Goal: Task Accomplishment & Management: Manage account settings

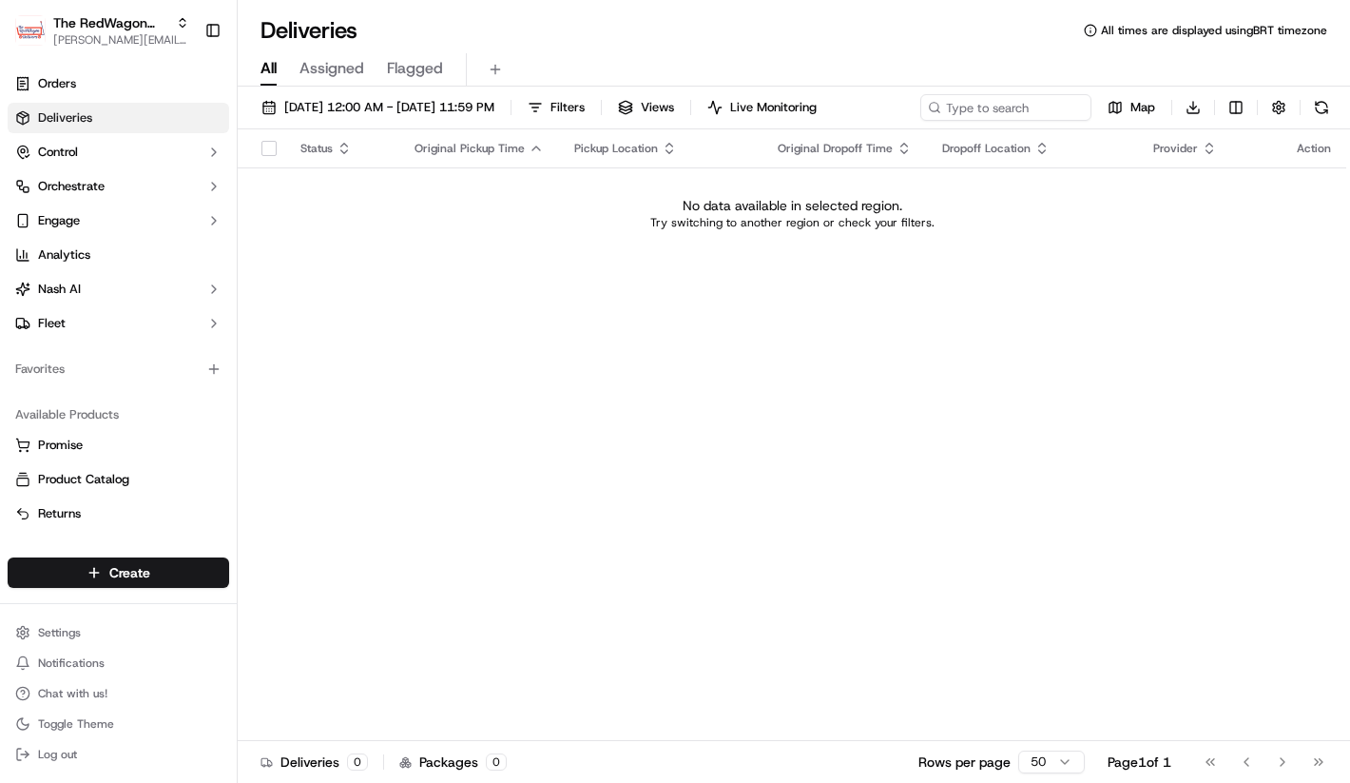
click at [804, 478] on div "Status Original Pickup Time Pickup Location Original Dropoff Time Dropoff Locat…" at bounding box center [792, 434] width 1109 height 611
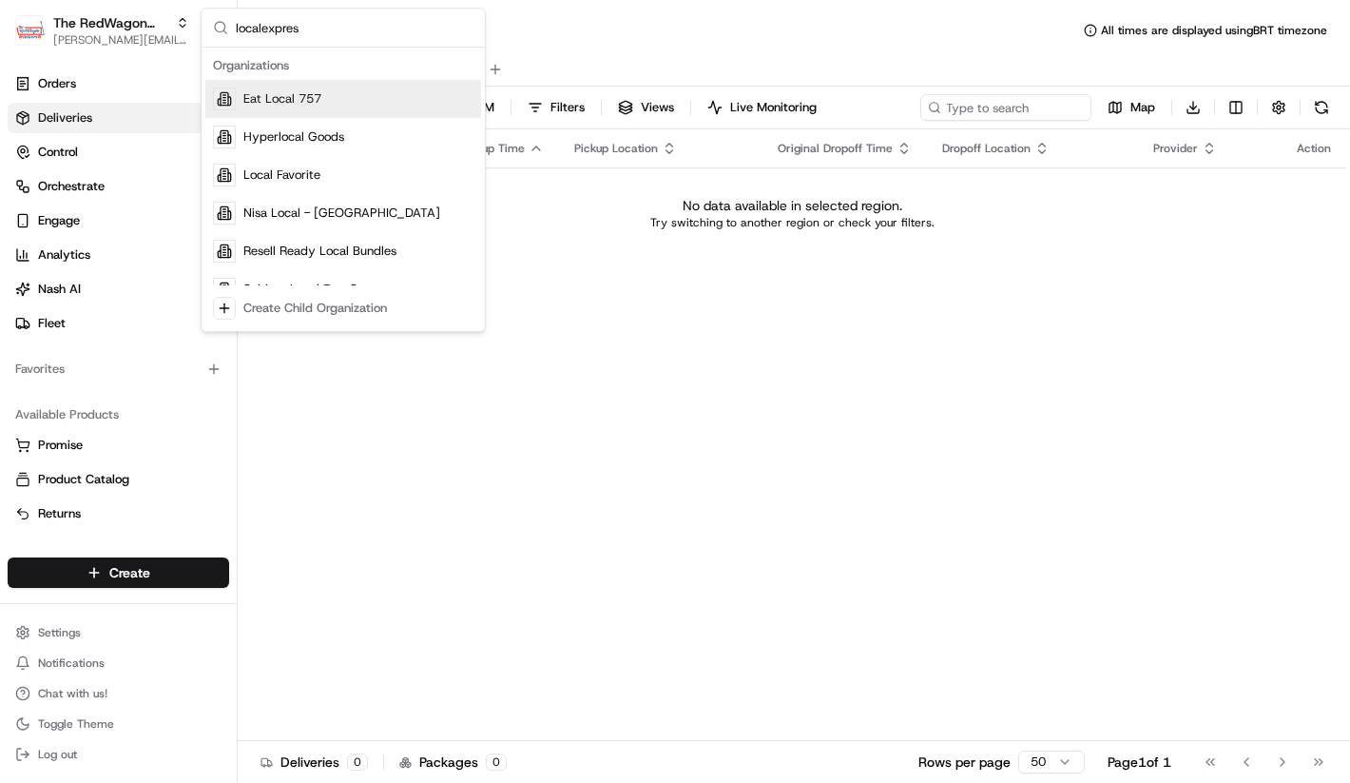
type input "localexpress"
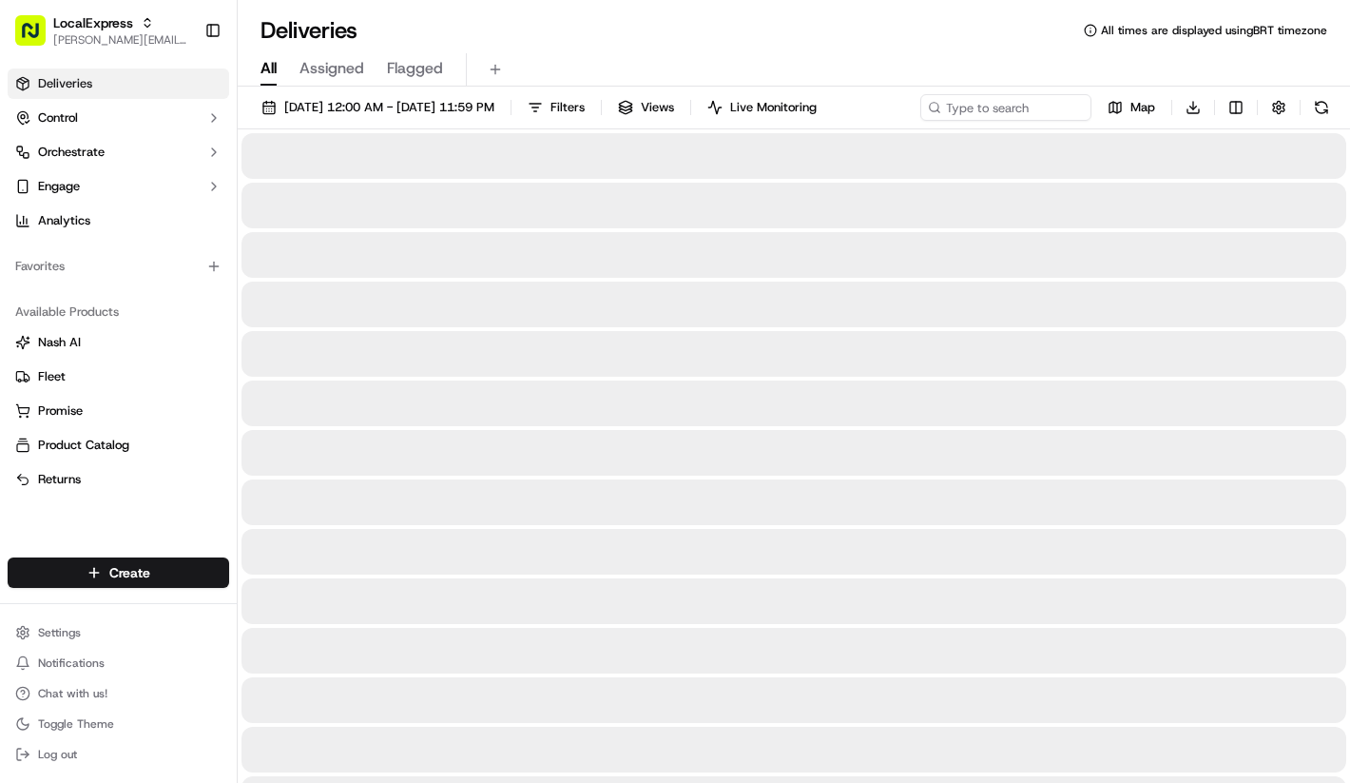
click at [196, 647] on ul "Settings Notifications Chat with us! Toggle Theme Log out" at bounding box center [119, 693] width 222 height 148
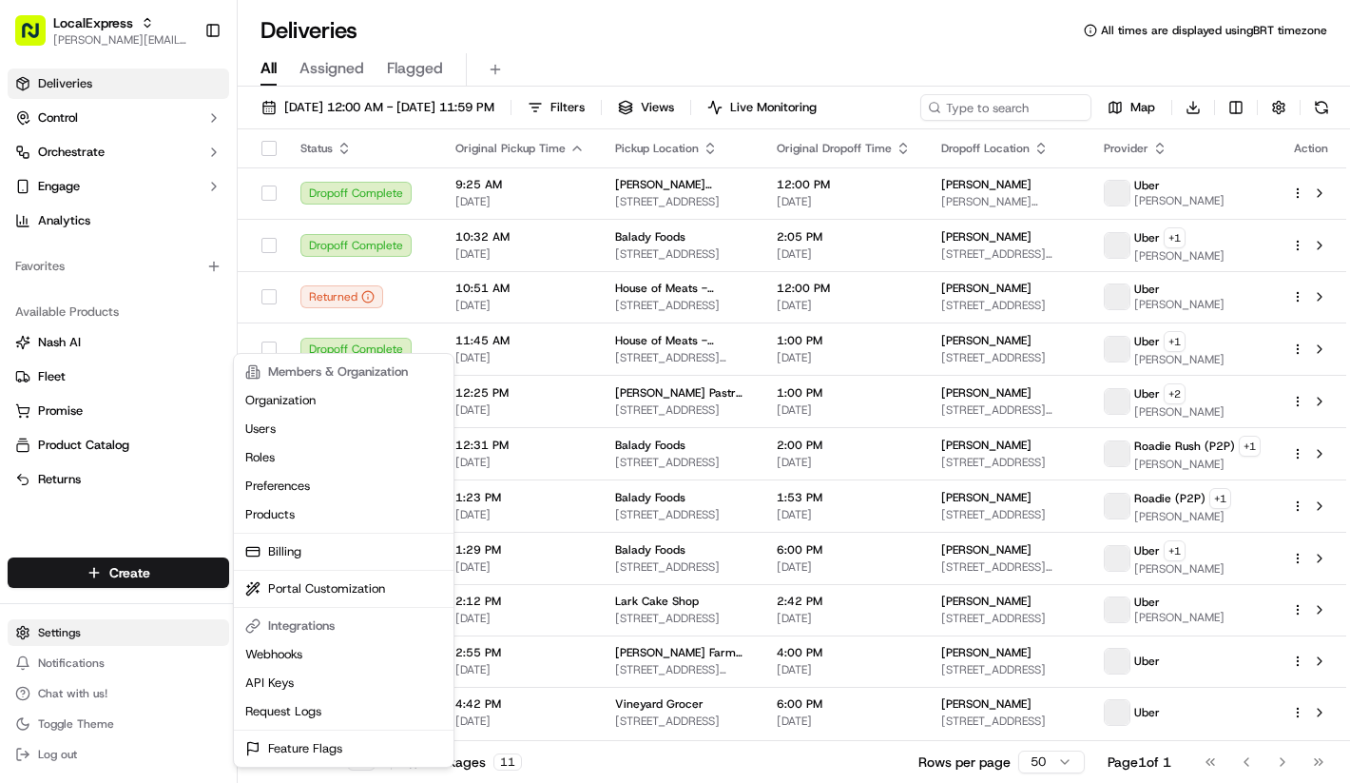
click at [195, 640] on html "LocalExpress lucas@usenash.com Toggle Sidebar Deliveries Control Orchestrate En…" at bounding box center [675, 391] width 1350 height 783
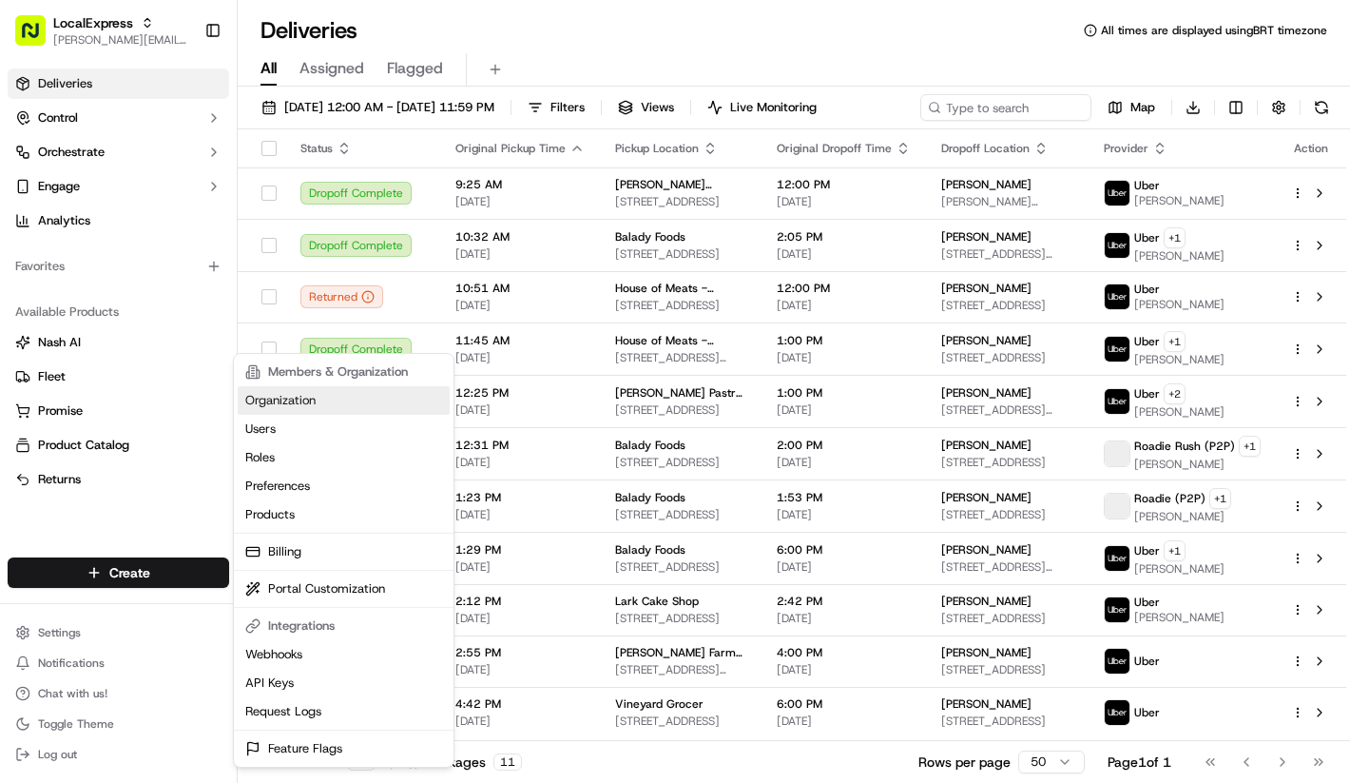
click at [326, 404] on link "Organization" at bounding box center [344, 400] width 212 height 29
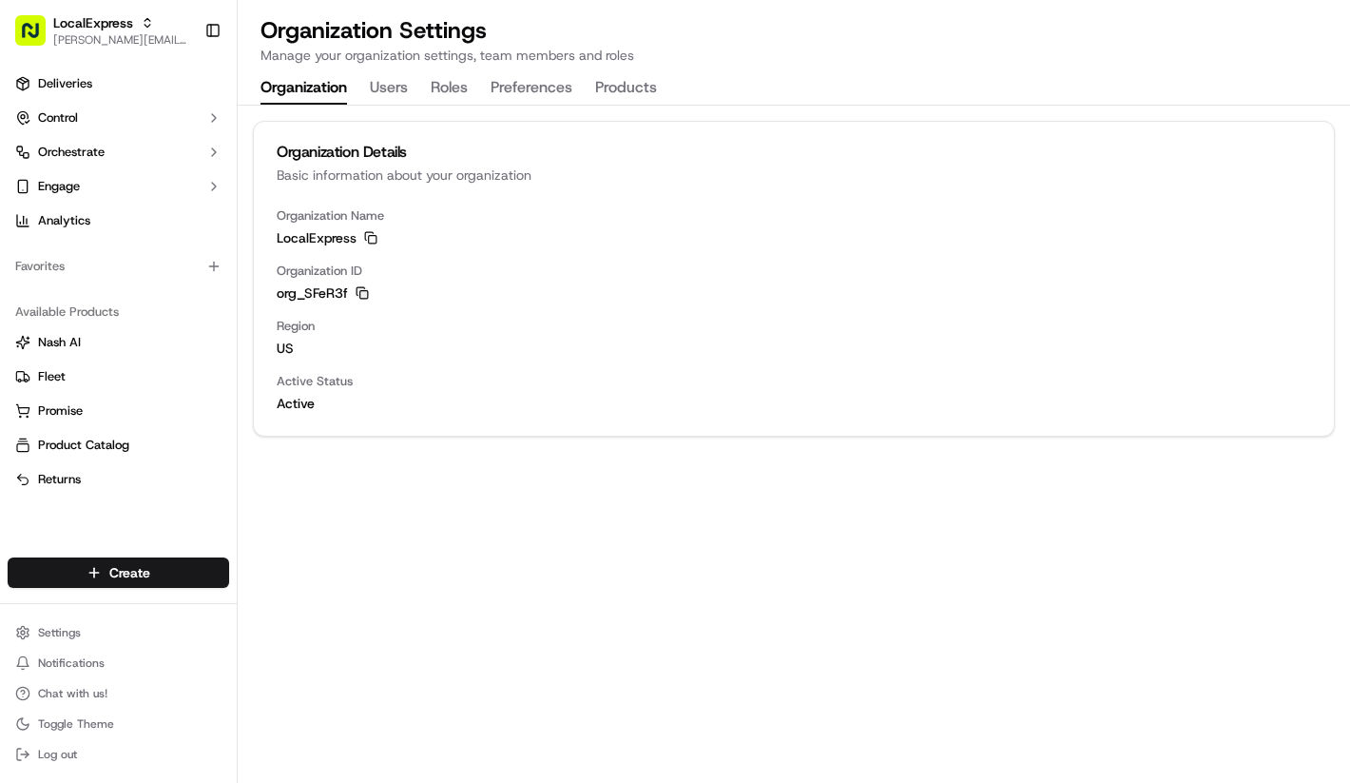
click at [362, 298] on icon "button" at bounding box center [362, 292] width 13 height 13
click at [638, 520] on div "Organization Details Basic information about your organization Organization Nam…" at bounding box center [794, 444] width 1113 height 677
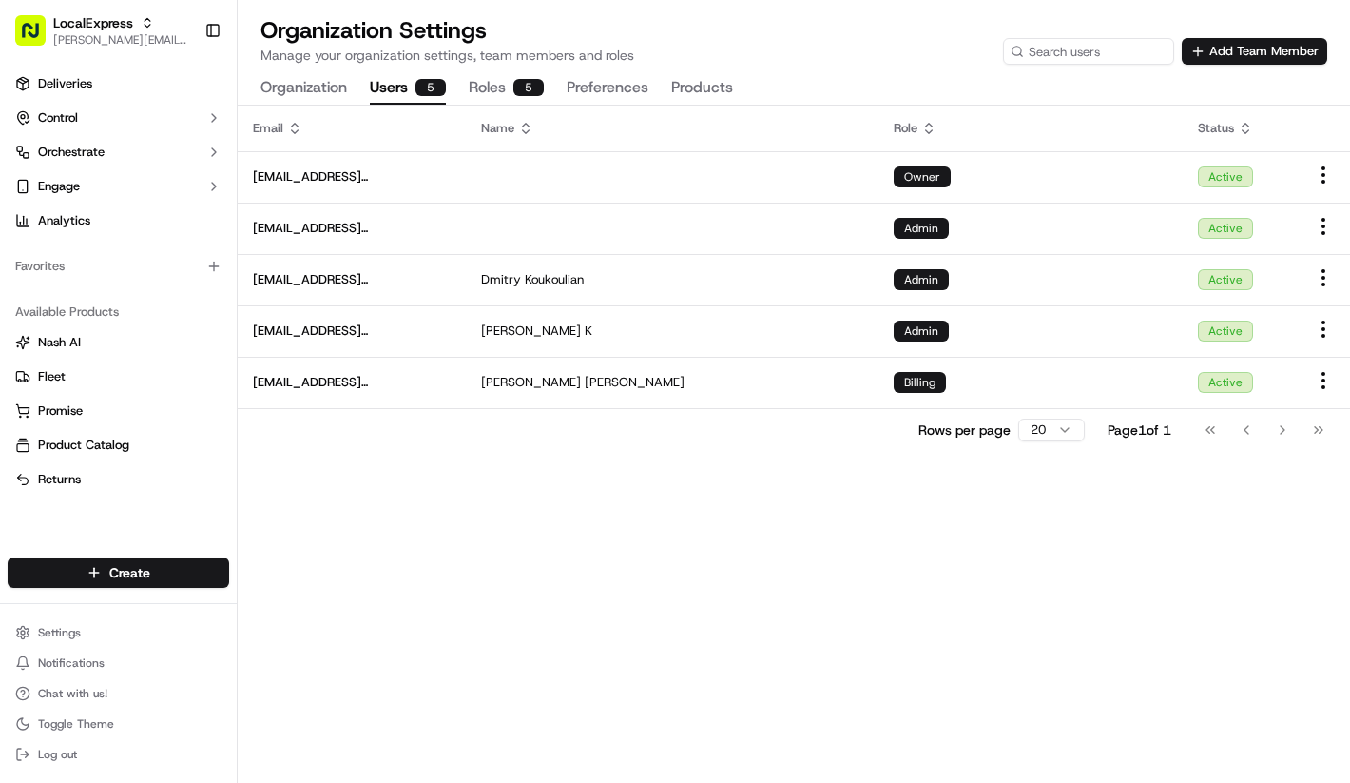
click at [408, 99] on button "Users 5" at bounding box center [408, 88] width 76 height 32
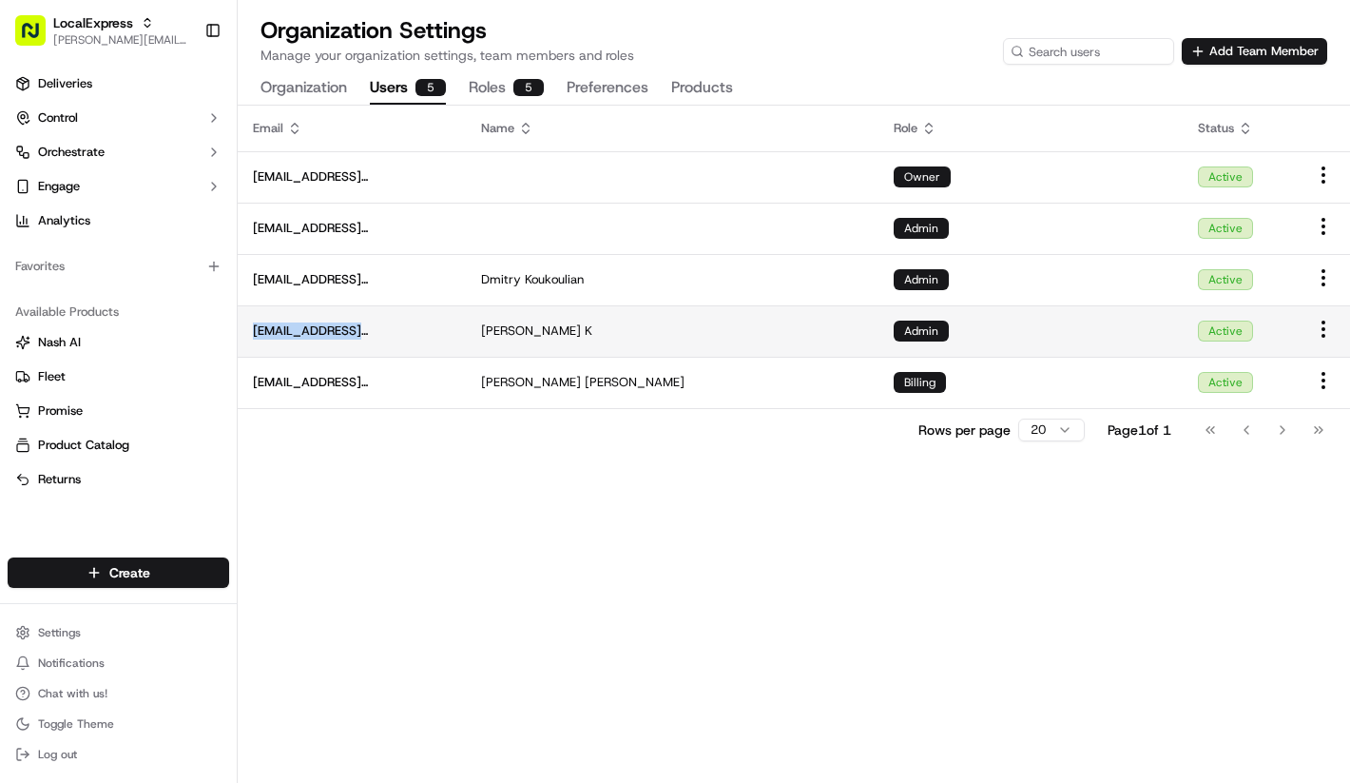
copy span "georgek@localexpress.io"
drag, startPoint x: 261, startPoint y: 329, endPoint x: 393, endPoint y: 333, distance: 132.2
click at [393, 333] on td "georgek@localexpress.io" at bounding box center [352, 330] width 228 height 51
drag, startPoint x: 385, startPoint y: 337, endPoint x: 256, endPoint y: 330, distance: 129.5
click at [256, 330] on span "georgek@localexpress.io" at bounding box center [352, 330] width 198 height 17
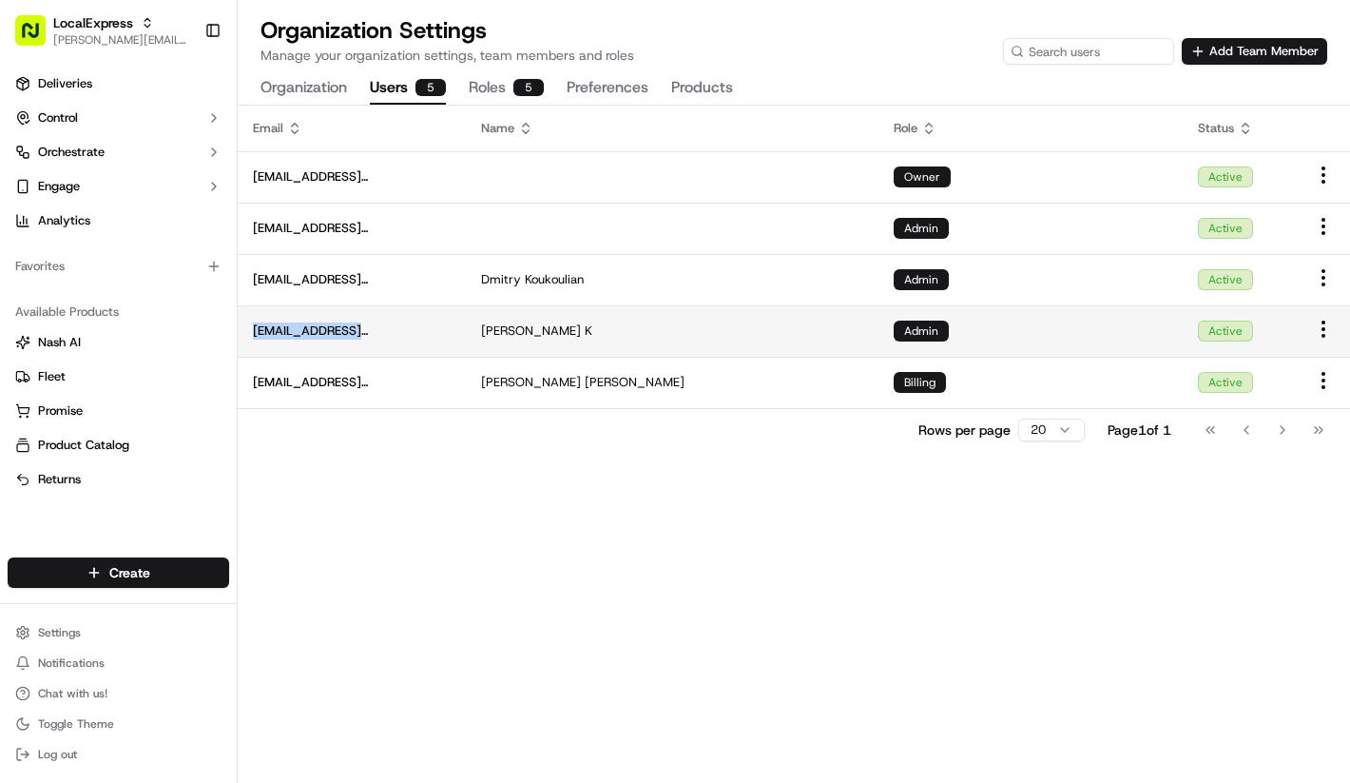
copy span "georgek@localexpress.io"
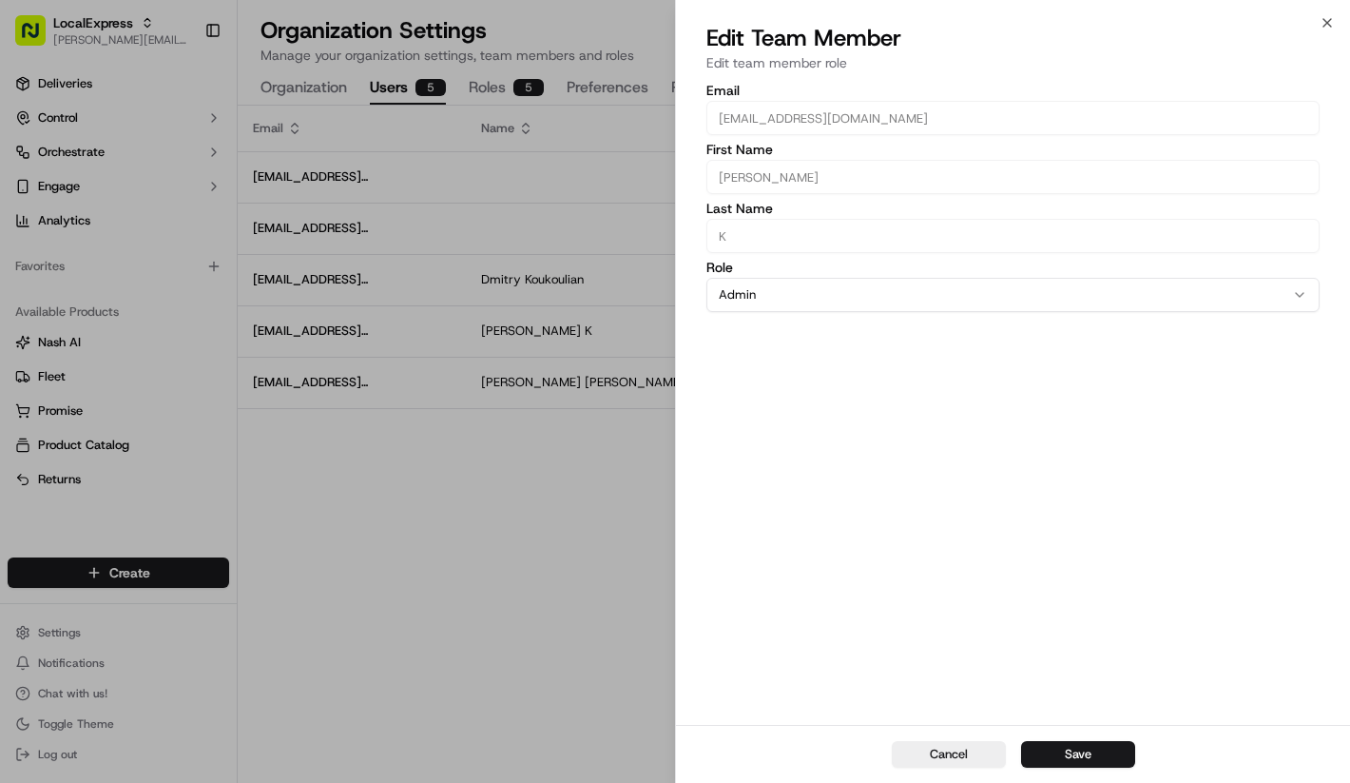
click at [754, 139] on form "Email georgek@localexpress.io First Name George Last Name K Role Admin Owner Ad…" at bounding box center [1013, 198] width 613 height 228
